Goal: Task Accomplishment & Management: Use online tool/utility

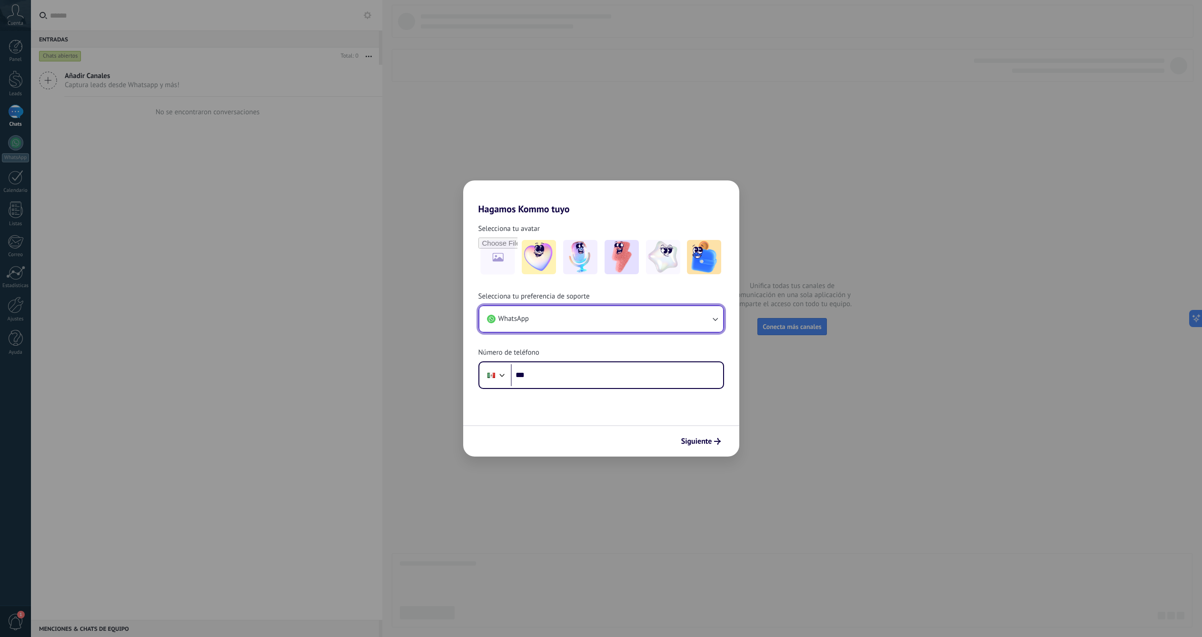
click at [642, 317] on button "WhatsApp" at bounding box center [601, 319] width 244 height 26
click at [555, 358] on span "Chat de soporte en la aplicación" at bounding box center [547, 359] width 98 height 10
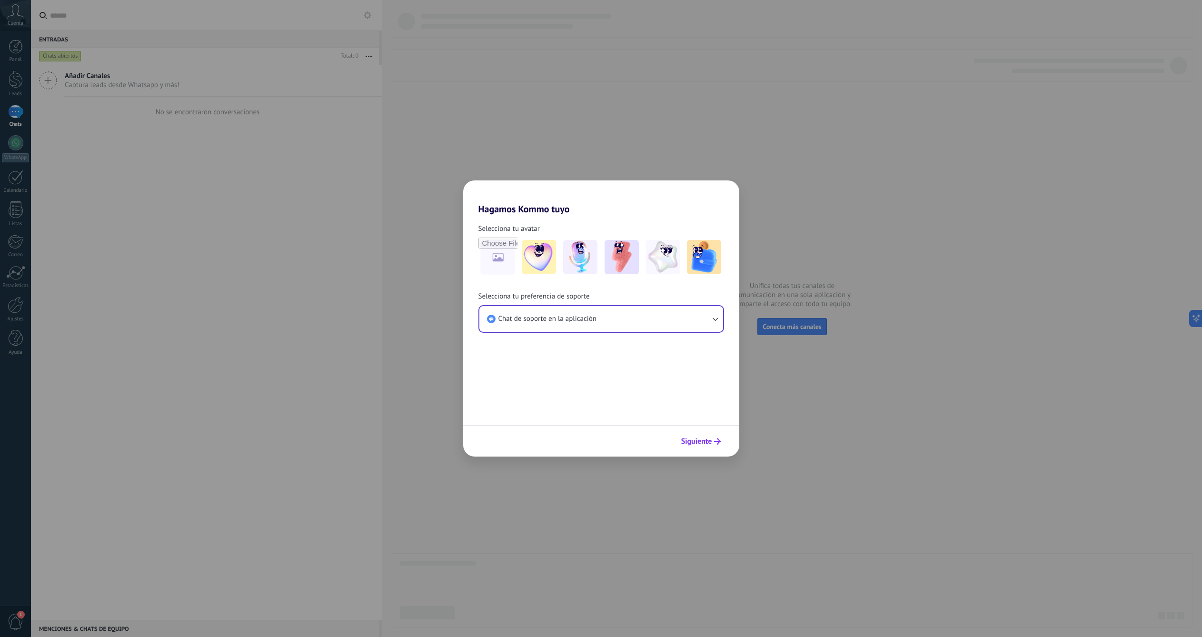
click at [704, 441] on span "Siguiente" at bounding box center [696, 441] width 31 height 7
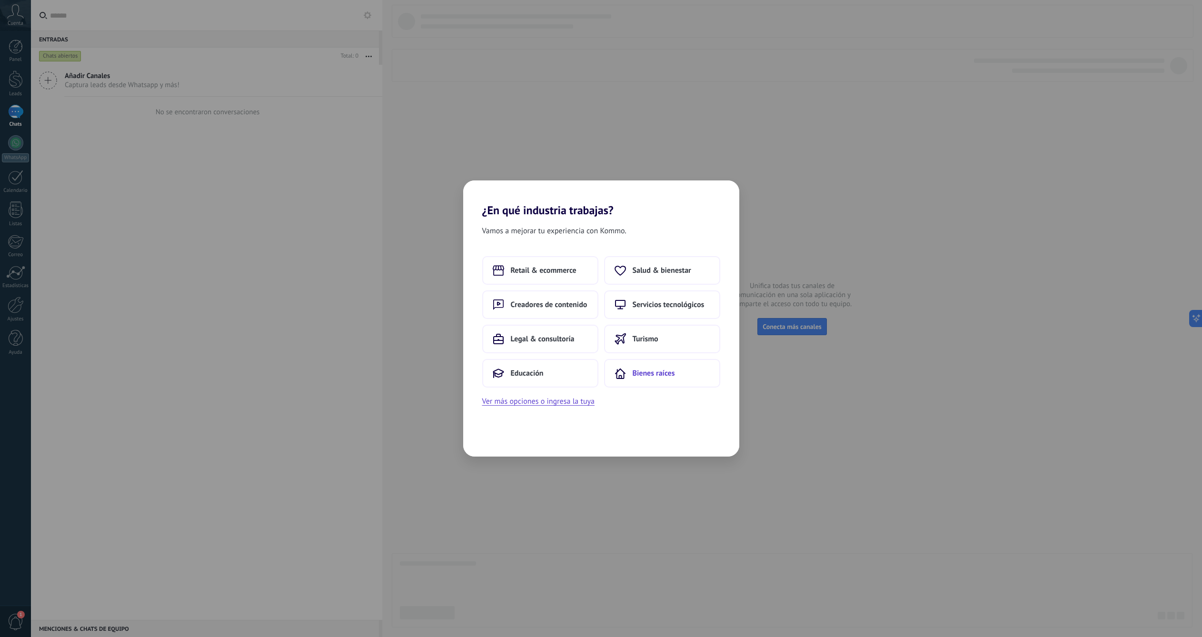
click at [662, 377] on span "Bienes raíces" at bounding box center [654, 373] width 42 height 10
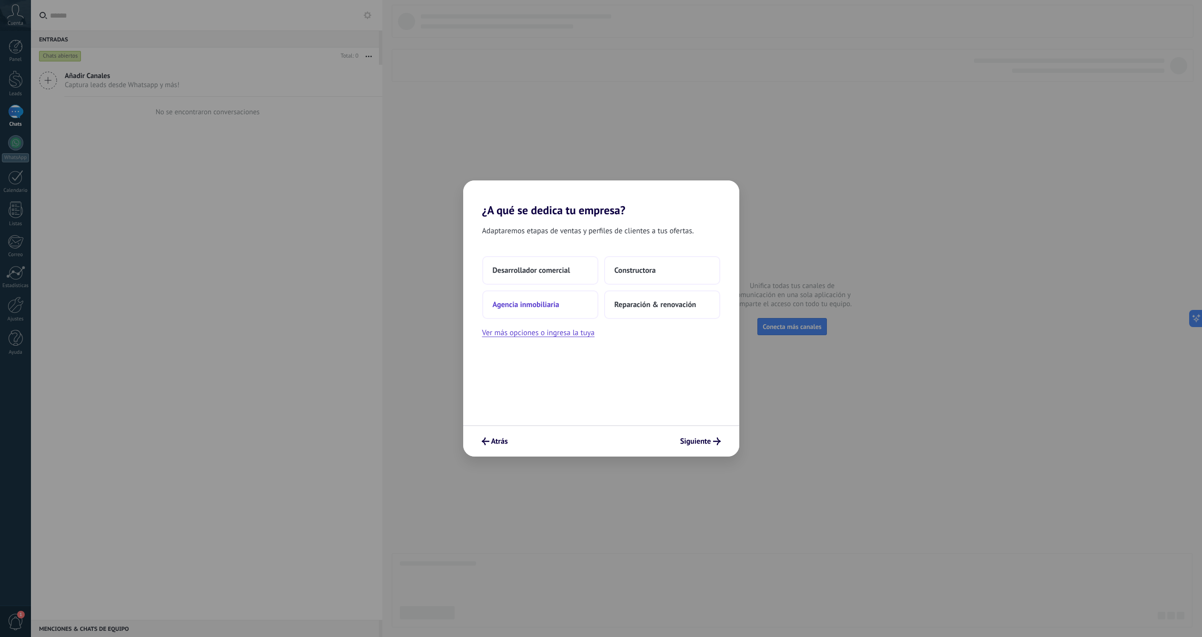
click at [566, 301] on button "Agencia inmobiliaria" at bounding box center [540, 304] width 116 height 29
click at [557, 272] on button "Solo yo" at bounding box center [540, 270] width 116 height 29
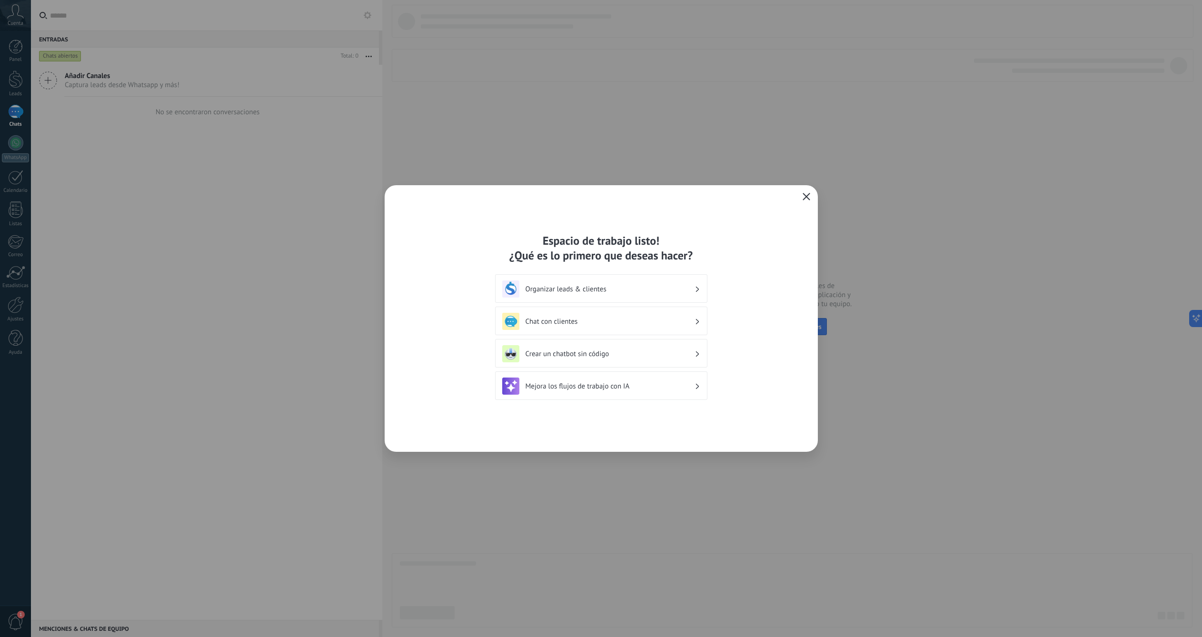
click at [811, 194] on button "button" at bounding box center [806, 196] width 12 height 13
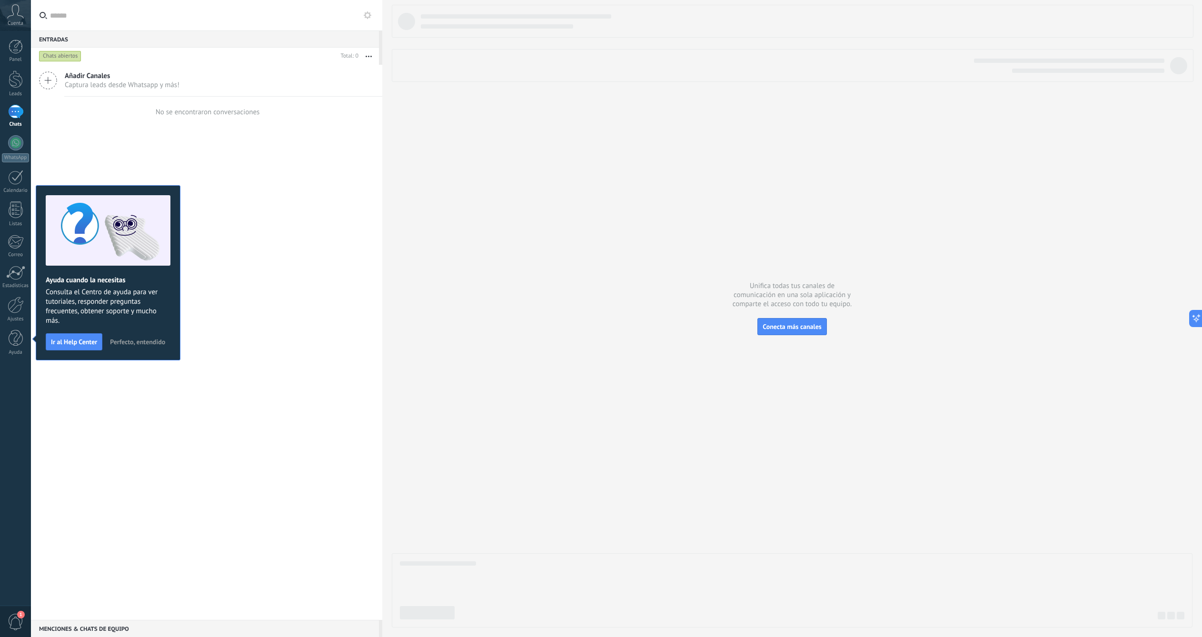
click at [113, 341] on span "Perfecto, entendido" at bounding box center [137, 342] width 55 height 7
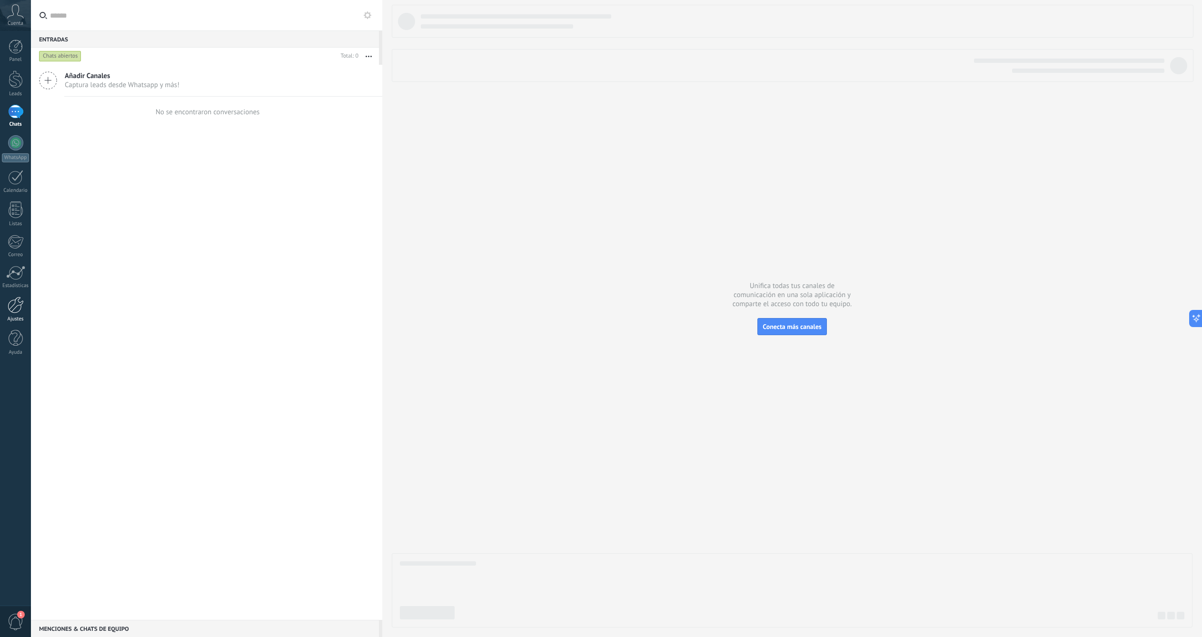
click at [8, 303] on div at bounding box center [16, 305] width 16 height 17
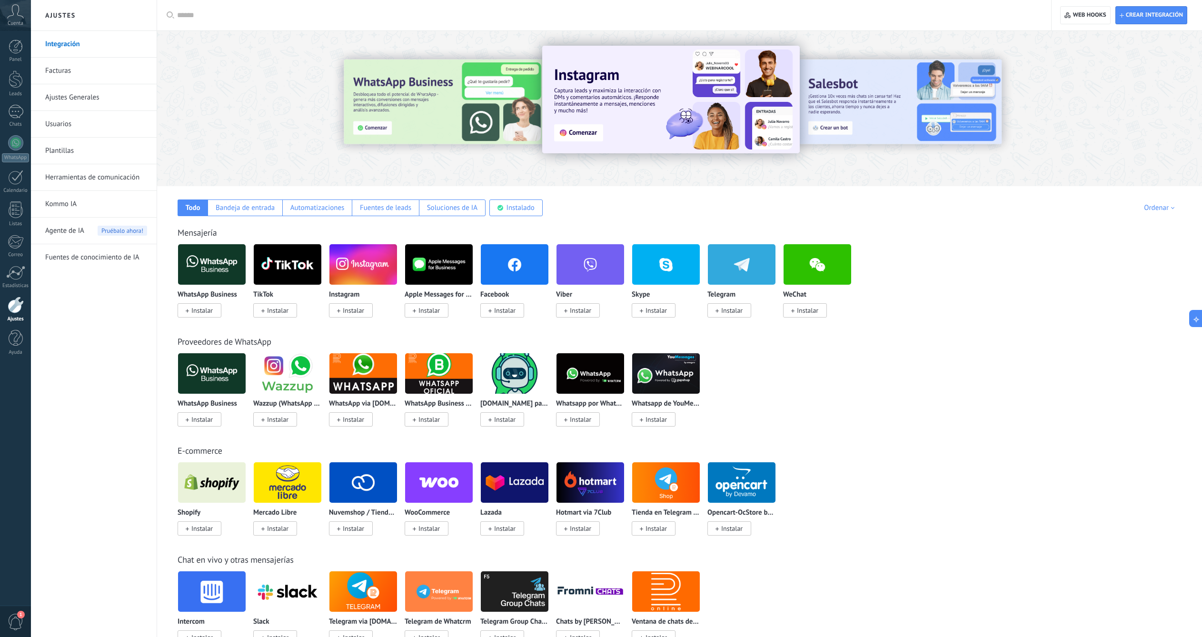
click at [941, 217] on div "Mensajería WhatsApp Business Instalar TikTok Instalar Instagram Instalar Apple …" at bounding box center [680, 262] width 1026 height 109
